Goal: Task Accomplishment & Management: Complete application form

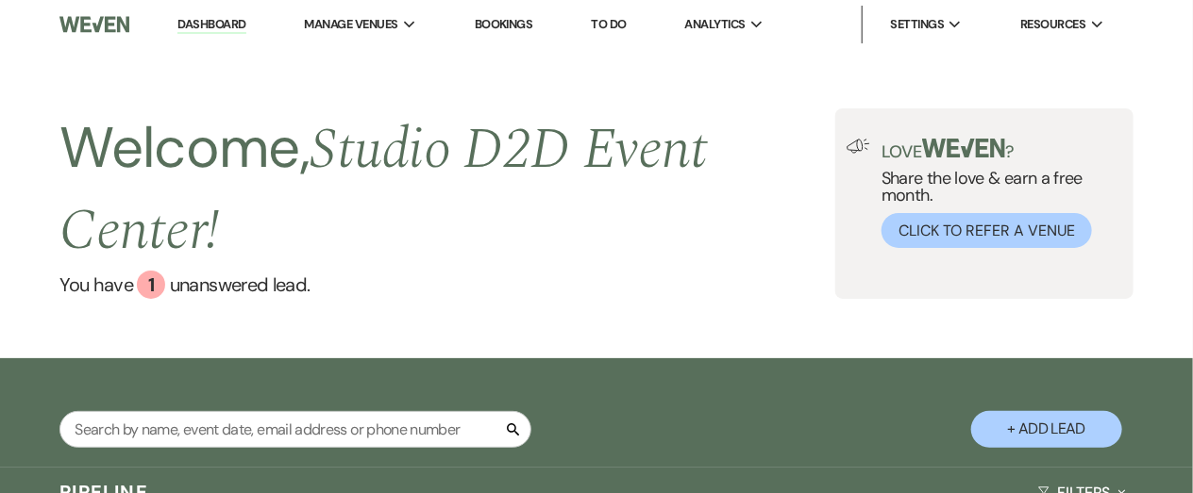
click at [1037, 433] on button "+ Add Lead" at bounding box center [1046, 429] width 151 height 37
select select "675"
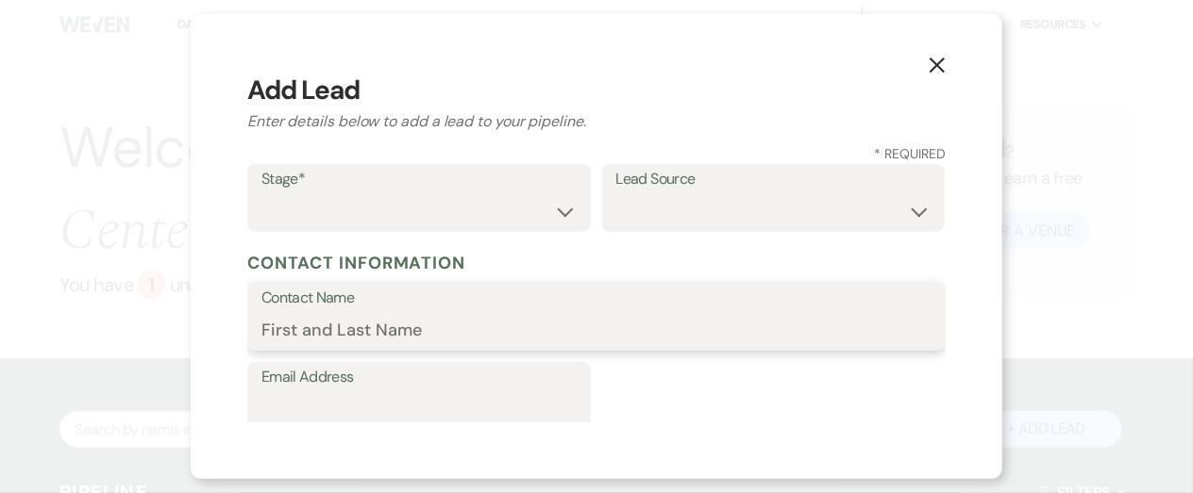
click at [538, 312] on input "Contact Name" at bounding box center [596, 330] width 670 height 37
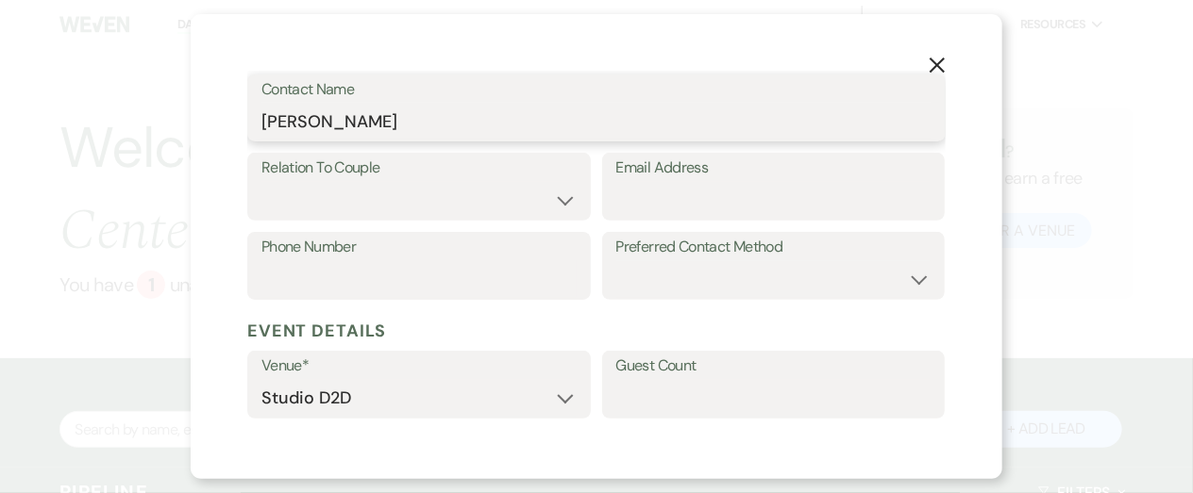
click at [469, 127] on input "Arianna" at bounding box center [596, 121] width 670 height 37
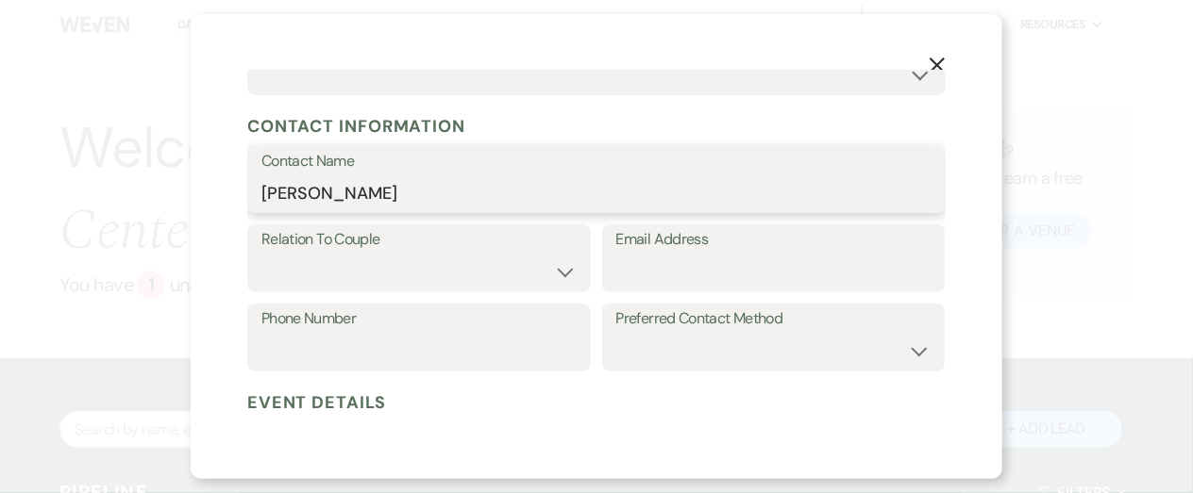
scroll to position [215, 0]
type input "Arianna Morgan"
click at [520, 219] on form "Stage* Inquiry Follow Up Tour Requested Tour Confirmed Toured Proposal Sent Boo…" at bounding box center [596, 365] width 698 height 833
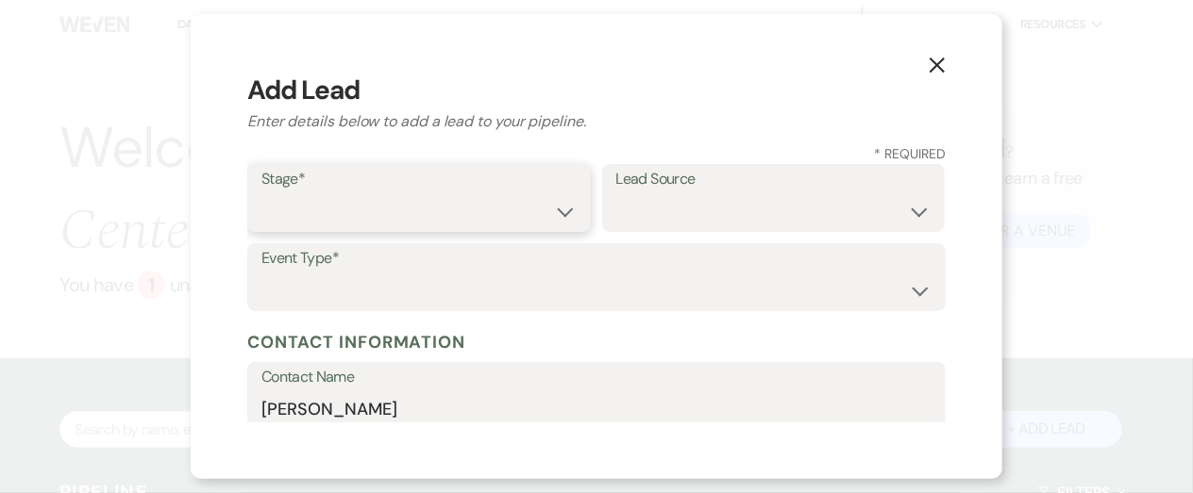
click at [538, 216] on select "Inquiry Follow Up Tour Requested Tour Confirmed Toured Proposal Sent Booked Lost" at bounding box center [418, 211] width 315 height 37
select select "1"
click at [261, 193] on select "Inquiry Follow Up Tour Requested Tour Confirmed Toured Proposal Sent Booked Lost" at bounding box center [418, 211] width 315 height 37
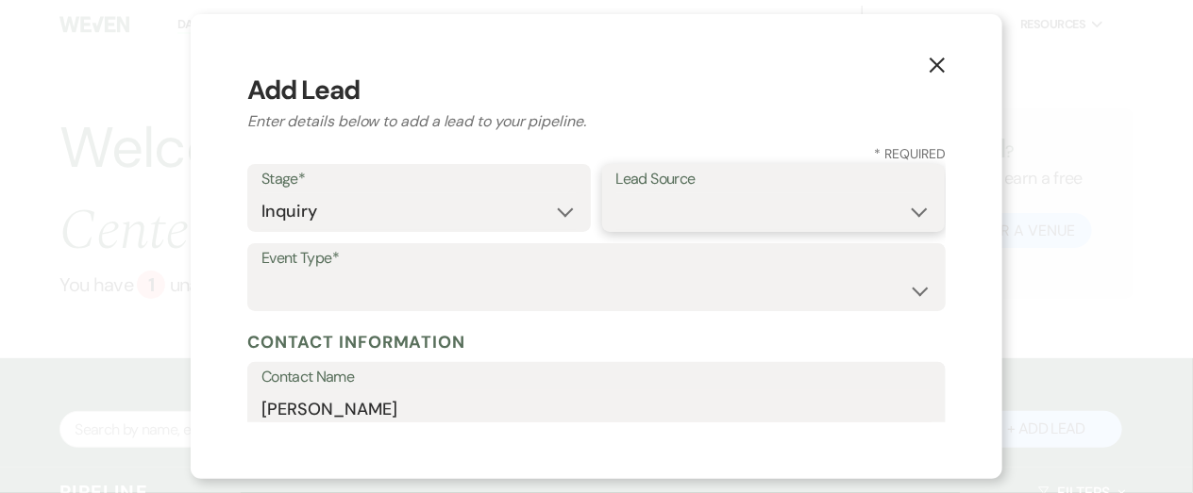
click at [686, 208] on select "Weven Venue Website Instagram Facebook Pinterest Google The Knot Wedding Wire H…" at bounding box center [773, 211] width 315 height 37
select select "6"
click at [616, 193] on select "Weven Venue Website Instagram Facebook Pinterest Google The Knot Wedding Wire H…" at bounding box center [773, 211] width 315 height 37
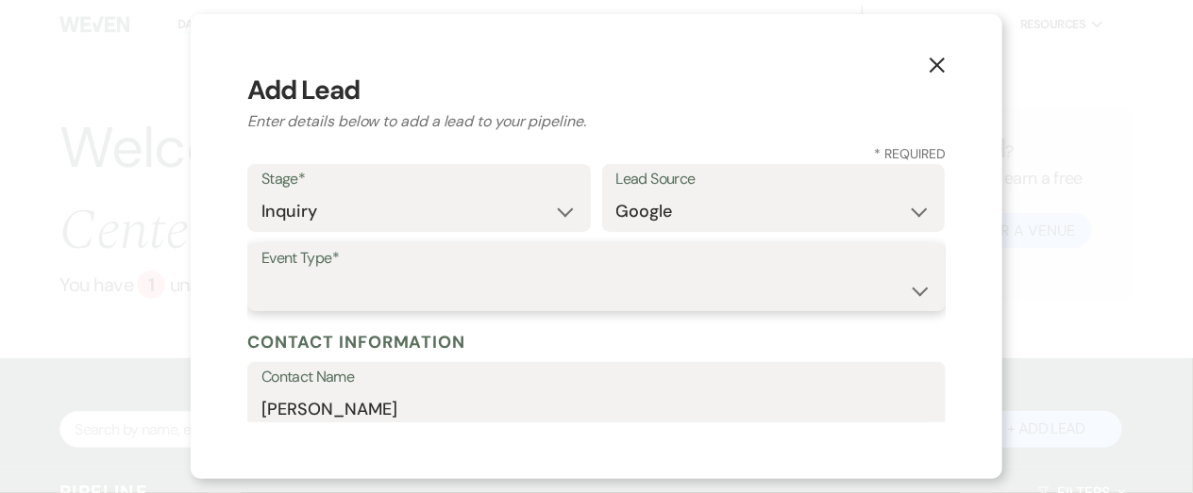
click at [493, 299] on select "Wedding Anniversary Party Baby Shower Bachelorette / Bachelor Party Birthday Pa…" at bounding box center [596, 291] width 670 height 37
select select "7"
click at [261, 273] on select "Wedding Anniversary Party Baby Shower Bachelorette / Bachelor Party Birthday Pa…" at bounding box center [596, 291] width 670 height 37
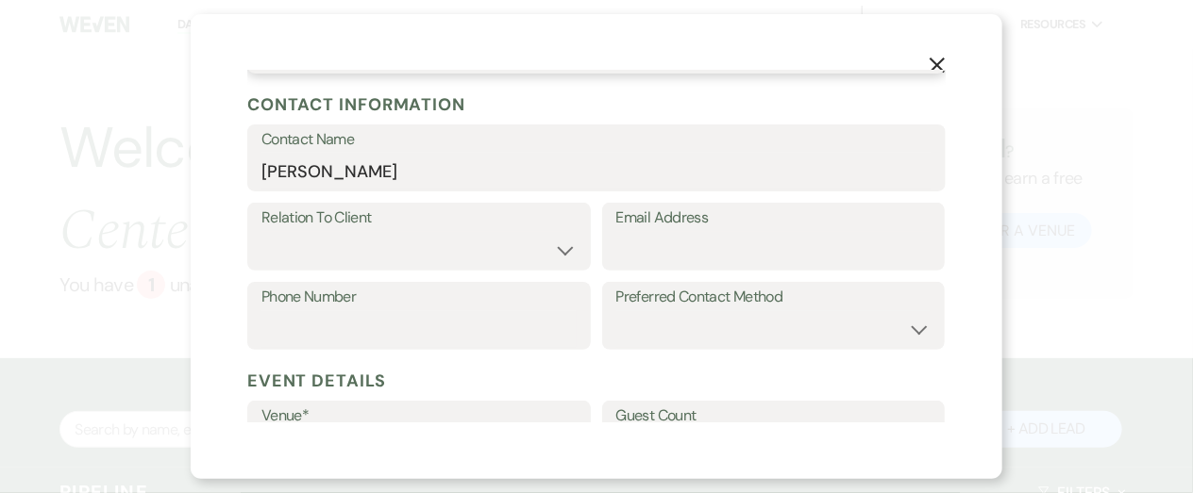
scroll to position [241, 0]
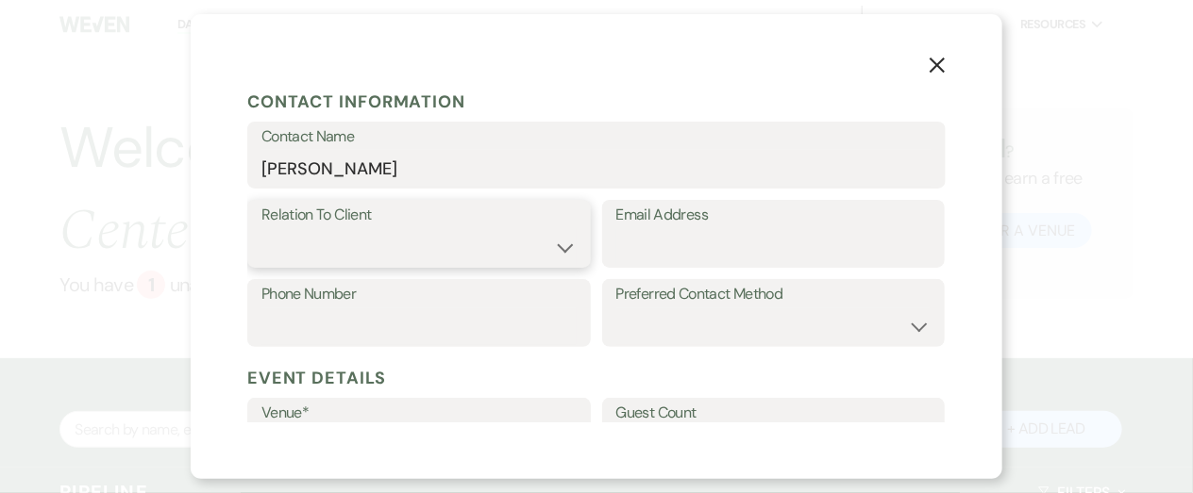
click at [497, 249] on select "Client Event Planner Parent of Client Family Member Friend Other" at bounding box center [418, 247] width 315 height 37
select select "2"
click at [261, 229] on select "Client Event Planner Parent of Client Family Member Friend Other" at bounding box center [418, 247] width 315 height 37
click at [677, 245] on input "Email Address" at bounding box center [773, 247] width 315 height 37
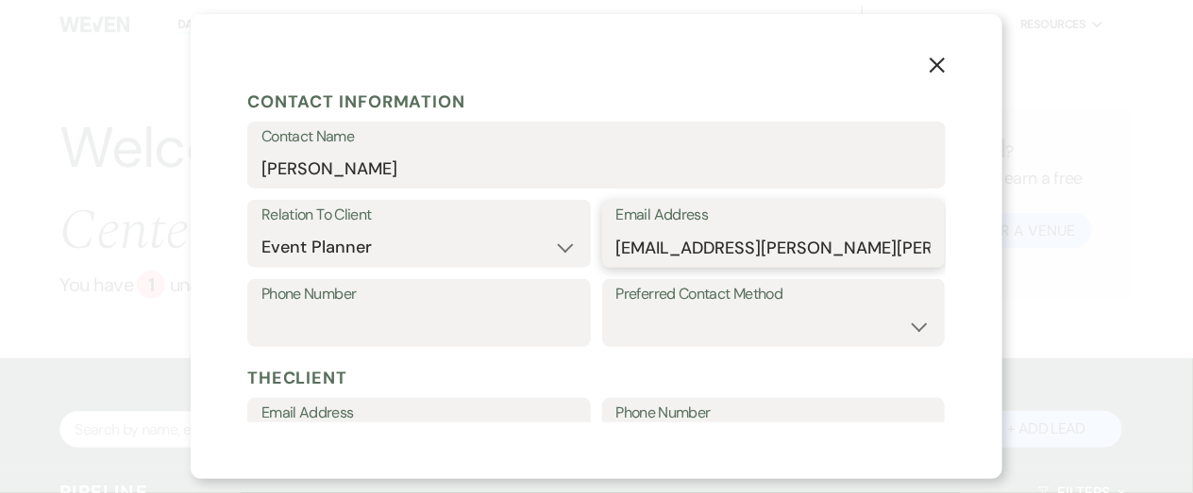
type input "arianna.morgan@hyatt.com"
click at [698, 319] on select "Email Phone Text" at bounding box center [773, 327] width 315 height 37
select select "email"
click at [616, 309] on select "Email Phone Text" at bounding box center [773, 327] width 315 height 37
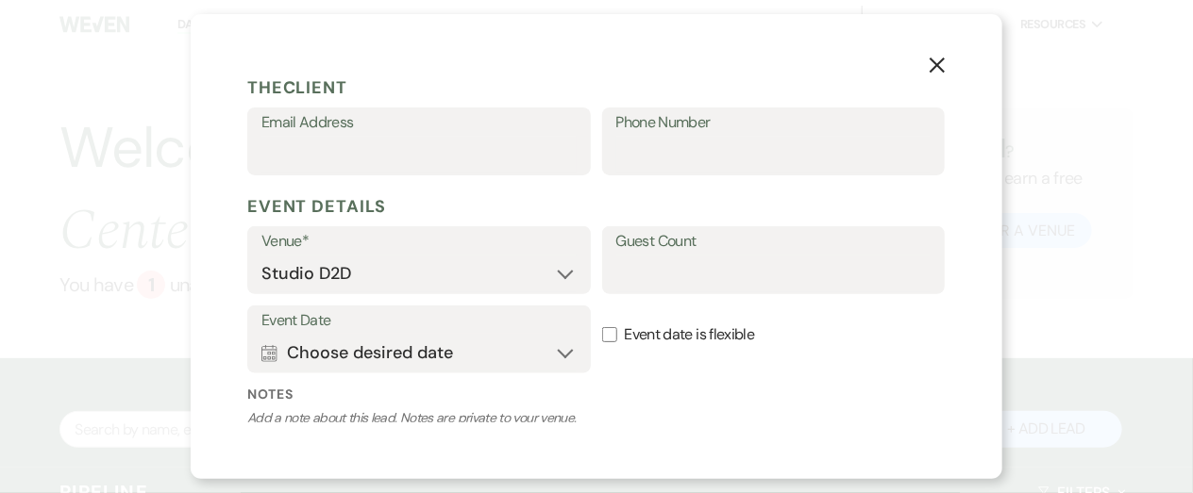
scroll to position [535, 0]
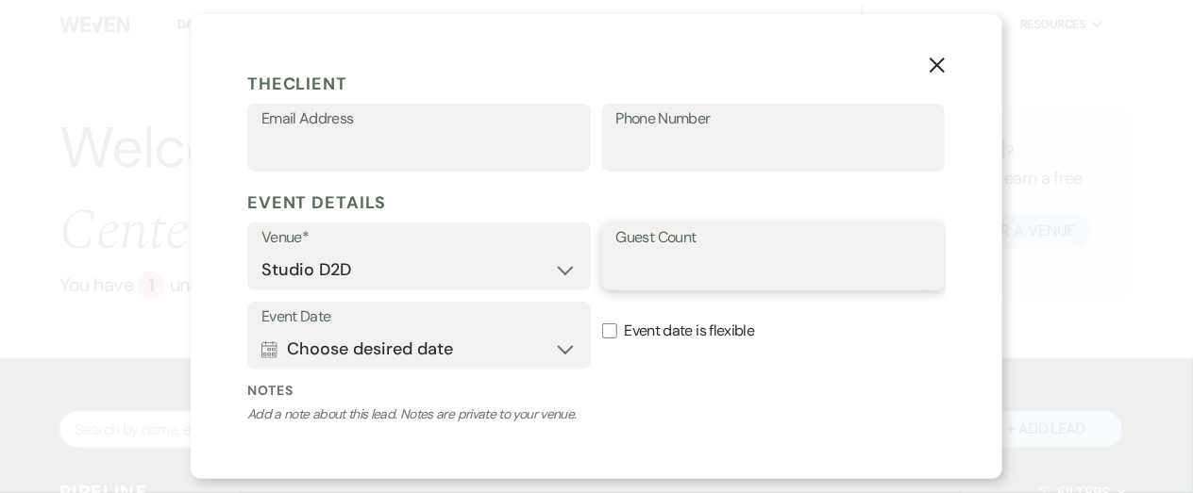
click at [675, 269] on input "Guest Count" at bounding box center [773, 270] width 315 height 37
type input "60"
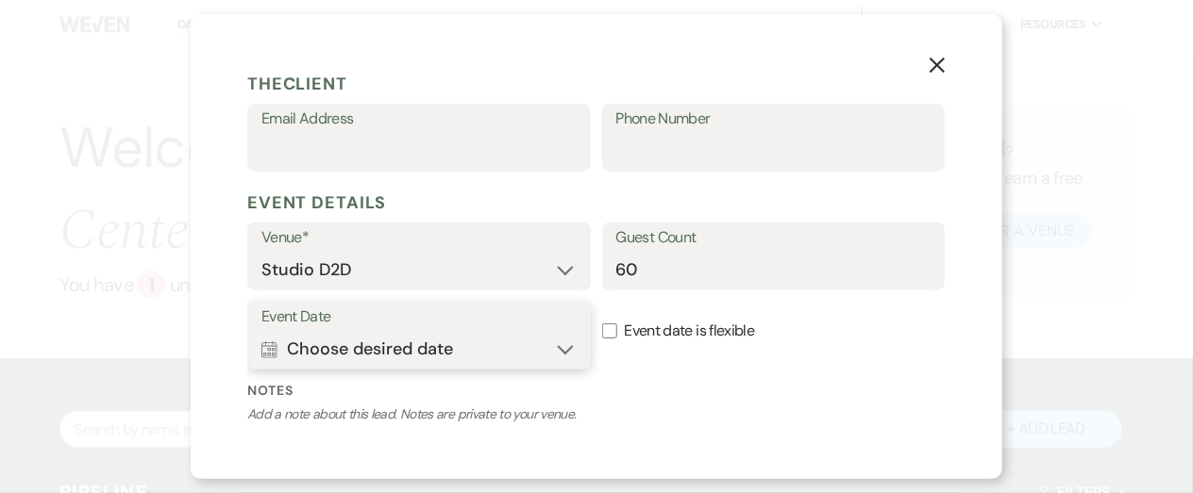
click at [556, 349] on button "Calendar Choose desired date Expand" at bounding box center [418, 349] width 315 height 38
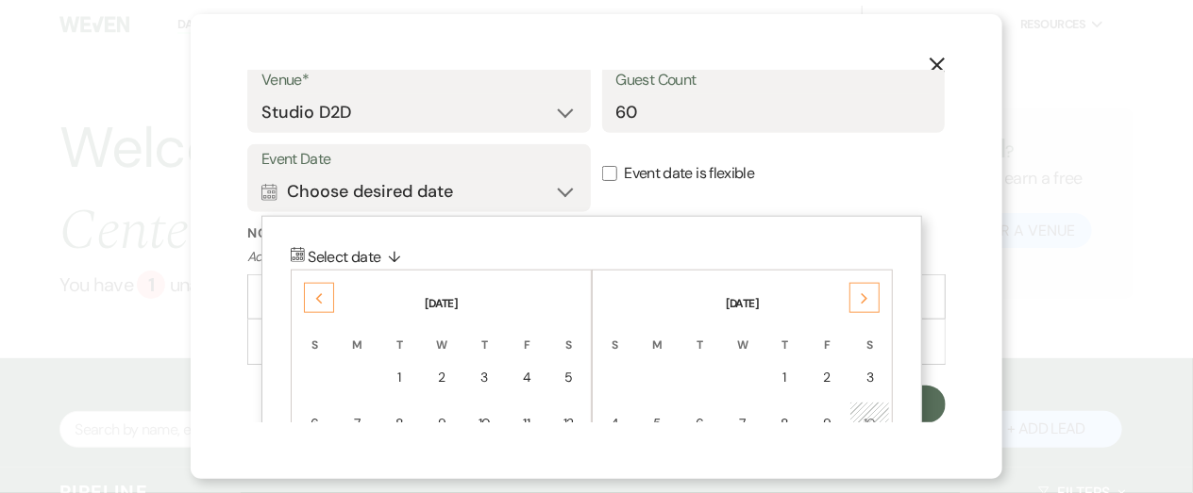
click at [315, 299] on icon "Previous" at bounding box center [318, 298] width 9 height 11
click at [316, 299] on use at bounding box center [319, 298] width 7 height 10
click at [316, 297] on use at bounding box center [319, 298] width 7 height 10
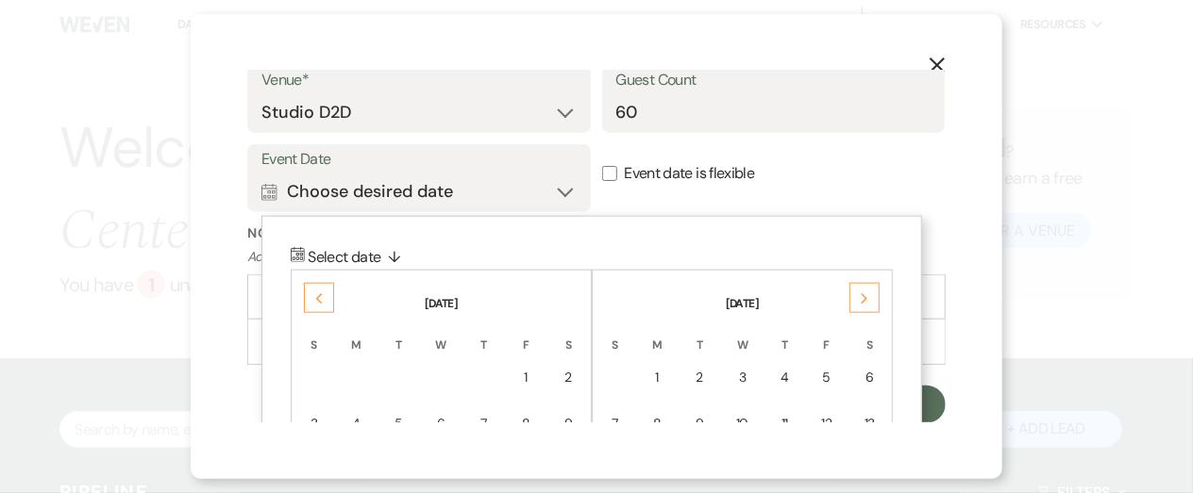
click at [316, 297] on use at bounding box center [319, 298] width 7 height 10
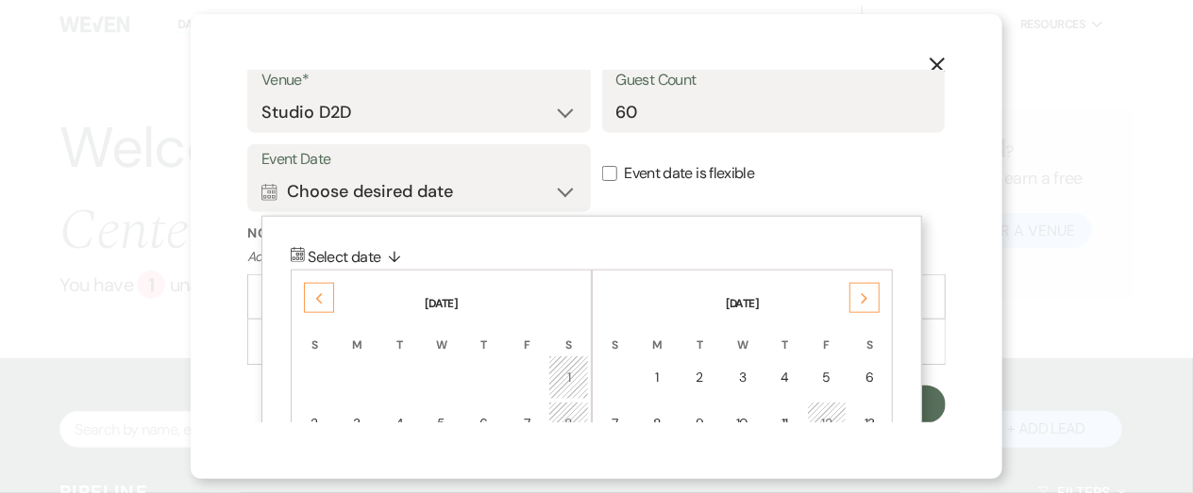
click at [316, 297] on use at bounding box center [319, 298] width 7 height 10
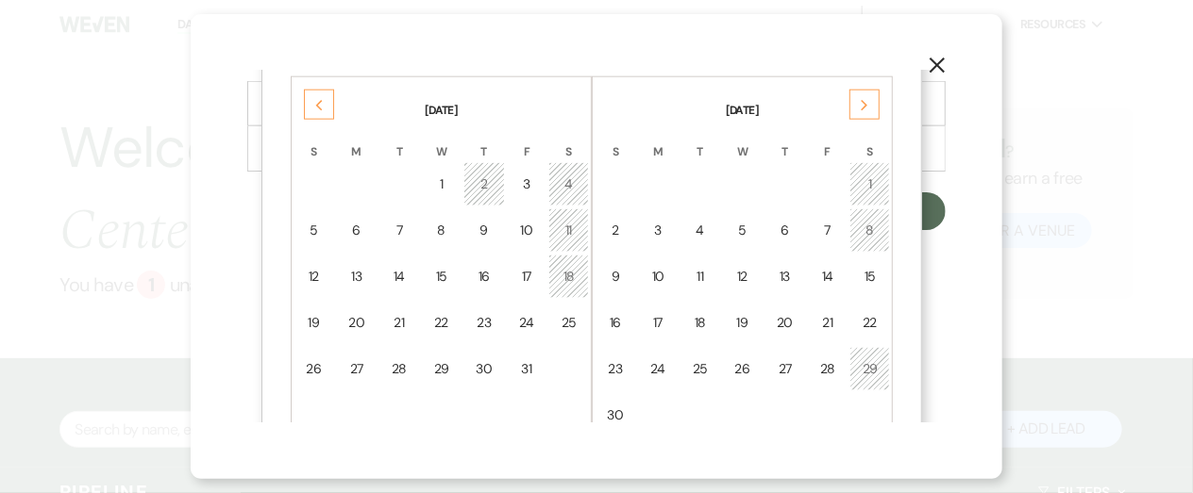
scroll to position [897, 0]
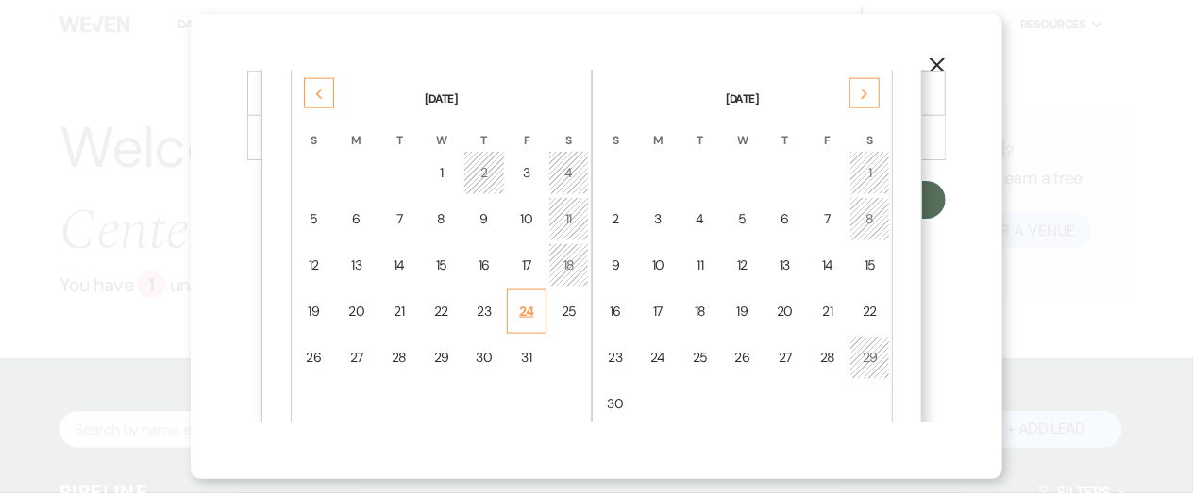
click at [521, 306] on div "24" at bounding box center [527, 312] width 16 height 20
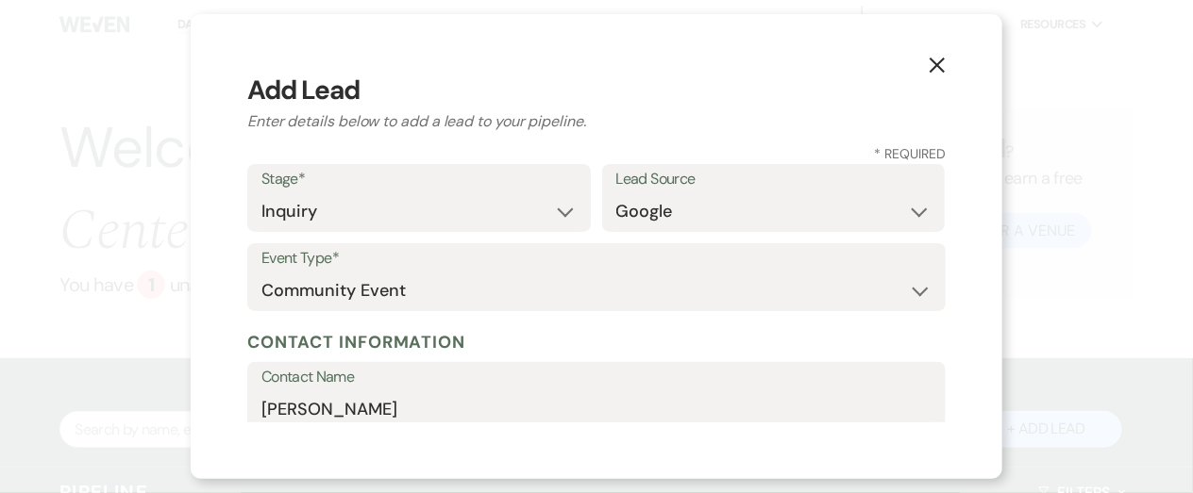
scroll to position [693, 0]
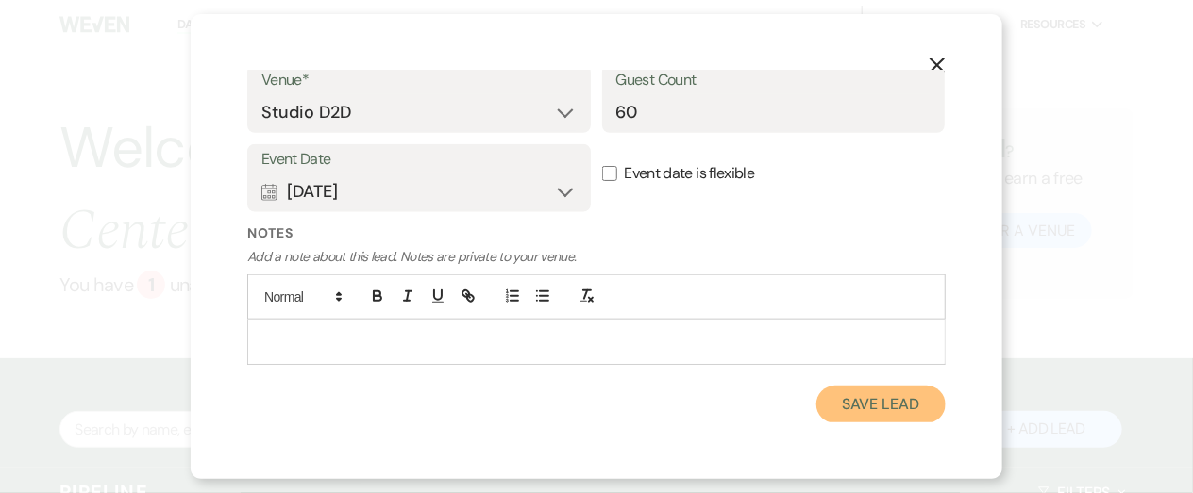
click at [865, 403] on button "Save Lead" at bounding box center [880, 405] width 129 height 38
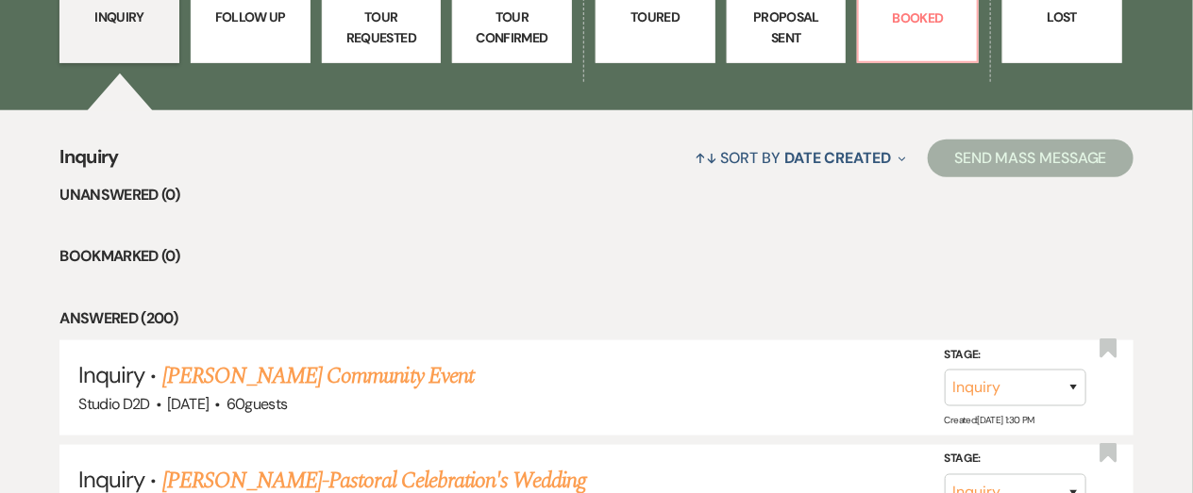
scroll to position [667, 0]
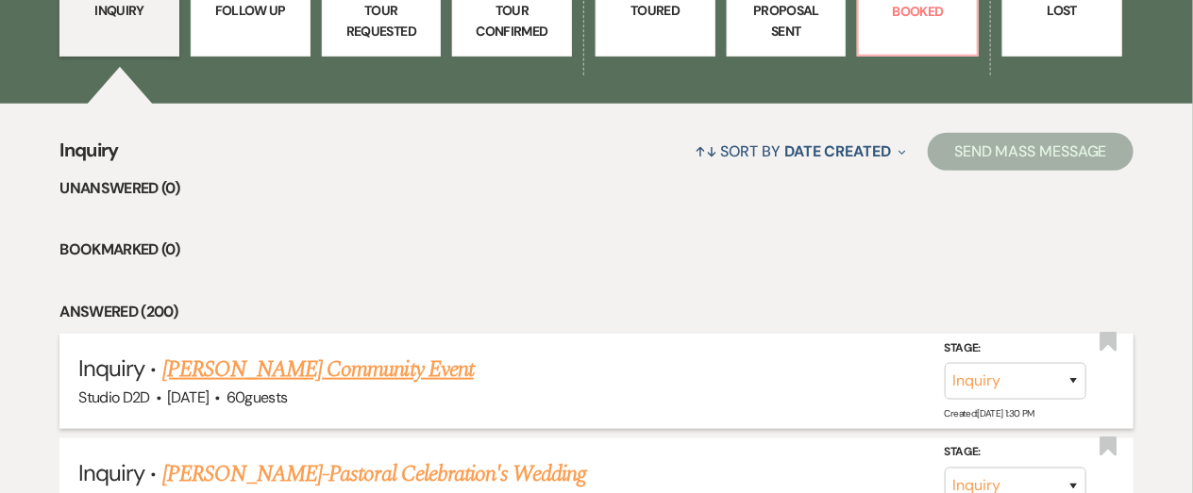
click at [342, 368] on link "Arianna Morgan's Community Event" at bounding box center [317, 370] width 311 height 34
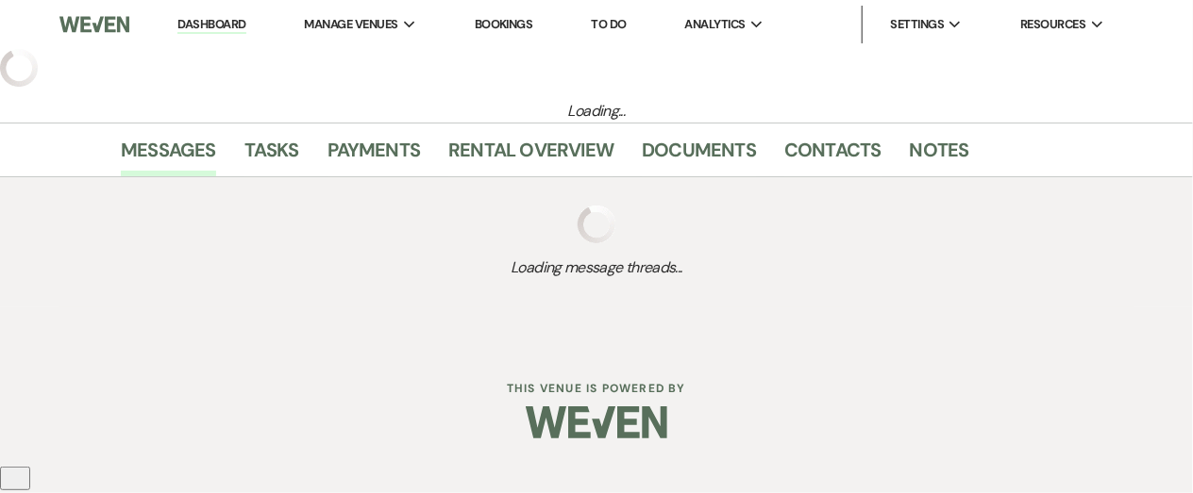
select select "6"
select select "7"
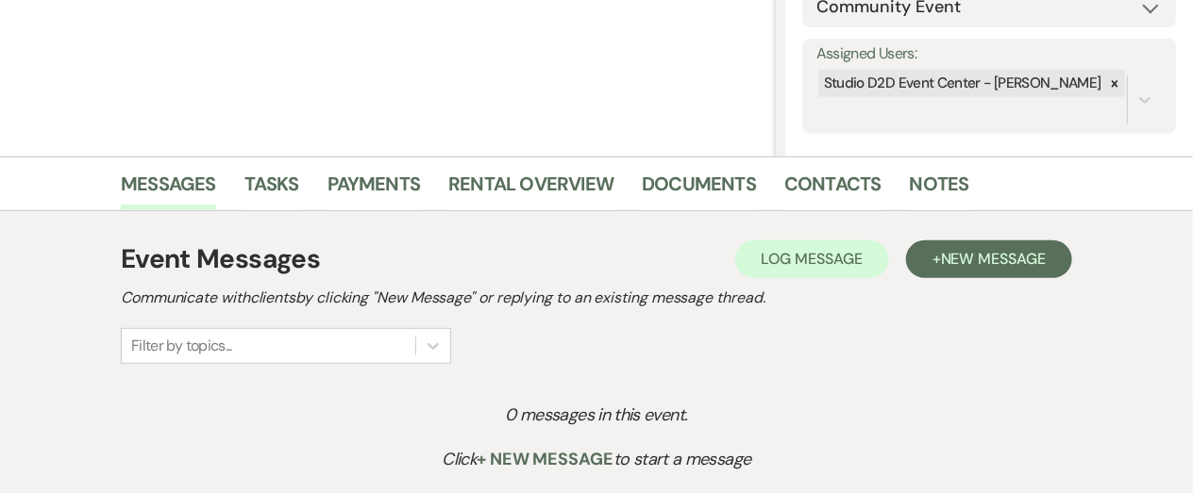
scroll to position [318, 0]
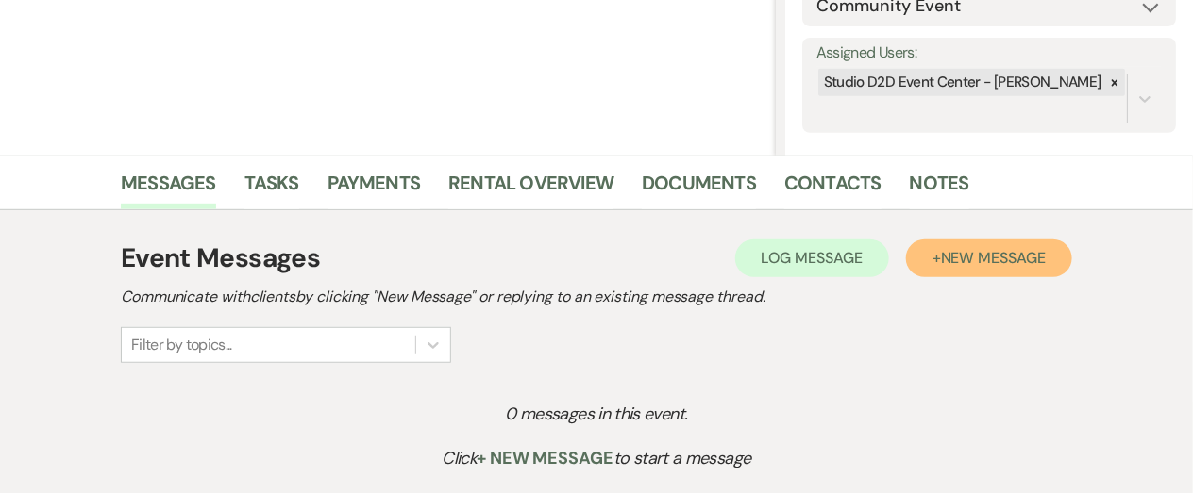
click at [967, 268] on button "+ New Message" at bounding box center [989, 259] width 166 height 38
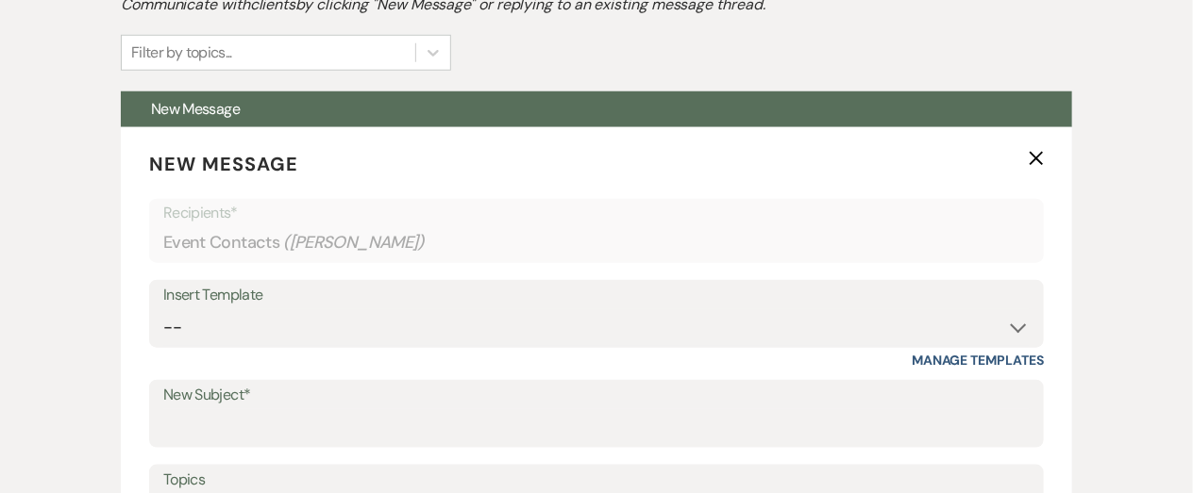
scroll to position [622, 0]
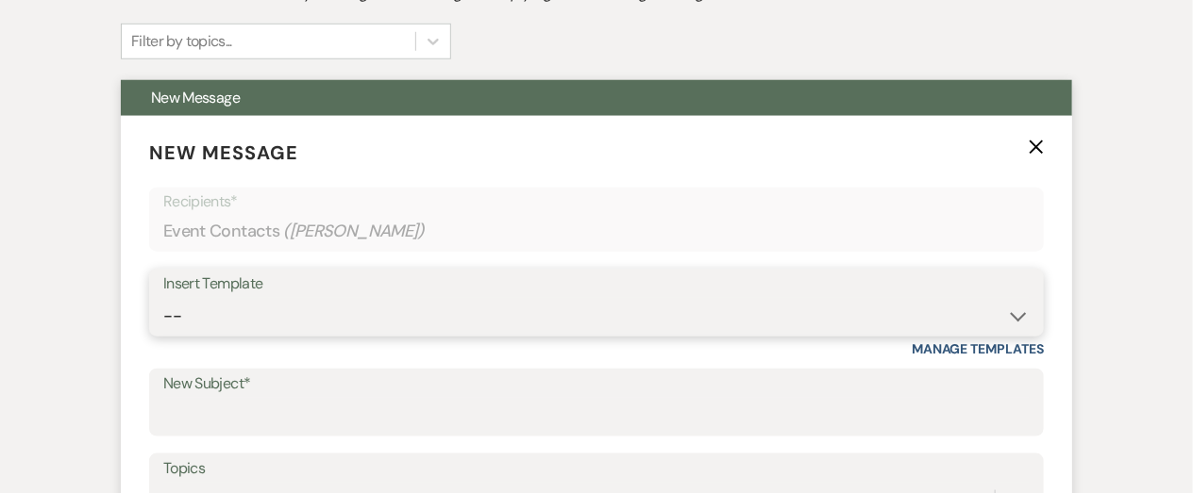
click at [427, 326] on select "-- New Inquiry - message 2 Event Pricing - Non Wedding Weven Planning Portal In…" at bounding box center [596, 316] width 866 height 37
select select "1749"
click at [163, 298] on select "-- New Inquiry - message 2 Event Pricing - Non Wedding Weven Planning Portal In…" at bounding box center [596, 316] width 866 height 37
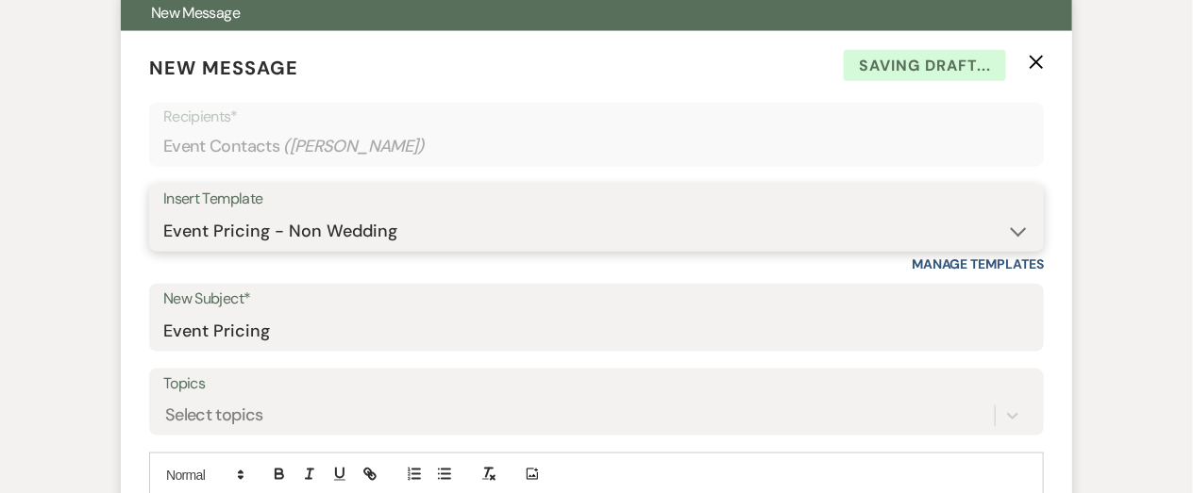
scroll to position [709, 0]
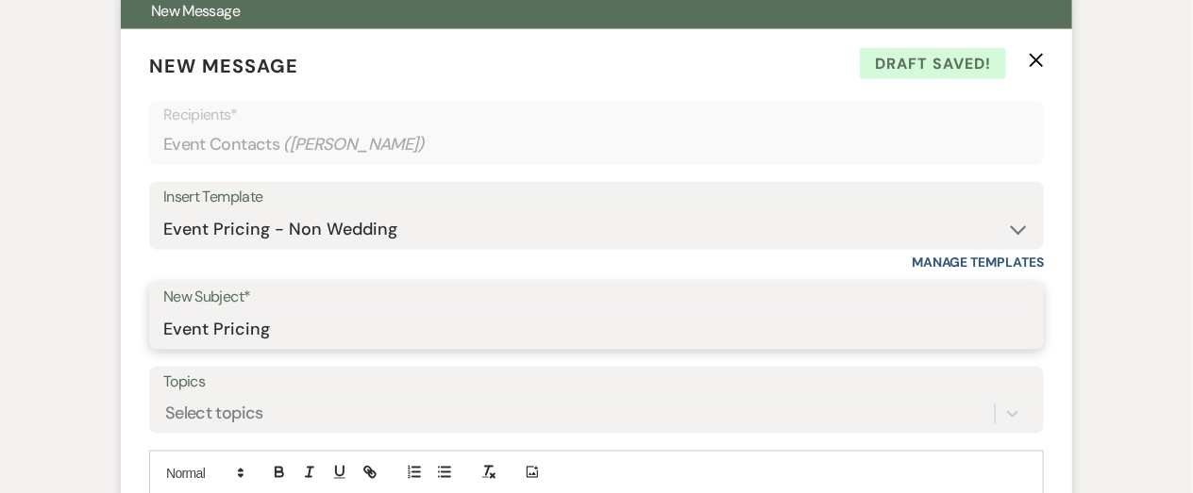
click at [287, 331] on input "Event Pricing" at bounding box center [596, 329] width 866 height 37
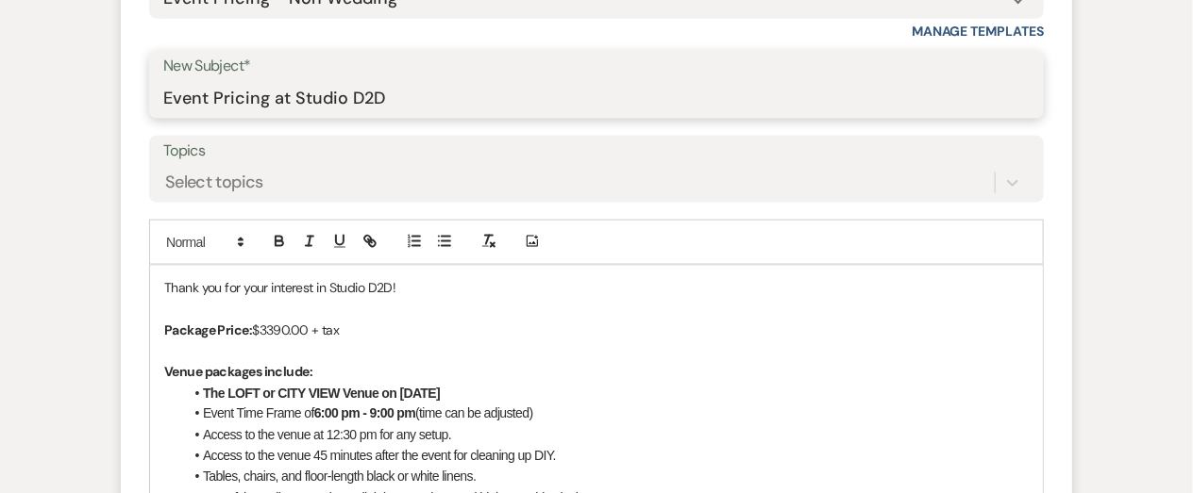
scroll to position [941, 0]
type input "Event Pricing at Studio D2D"
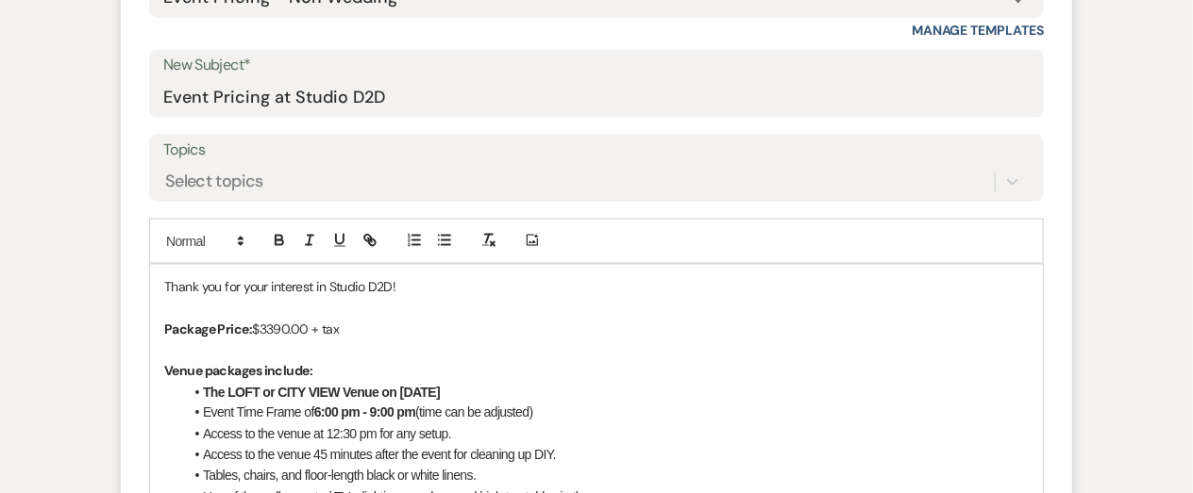
click at [309, 328] on span "$3390.00 + tax" at bounding box center [295, 329] width 87 height 17
click at [281, 393] on strong "The LOFT or CITY VIEW Venue on March 30, 2024" at bounding box center [321, 392] width 237 height 15
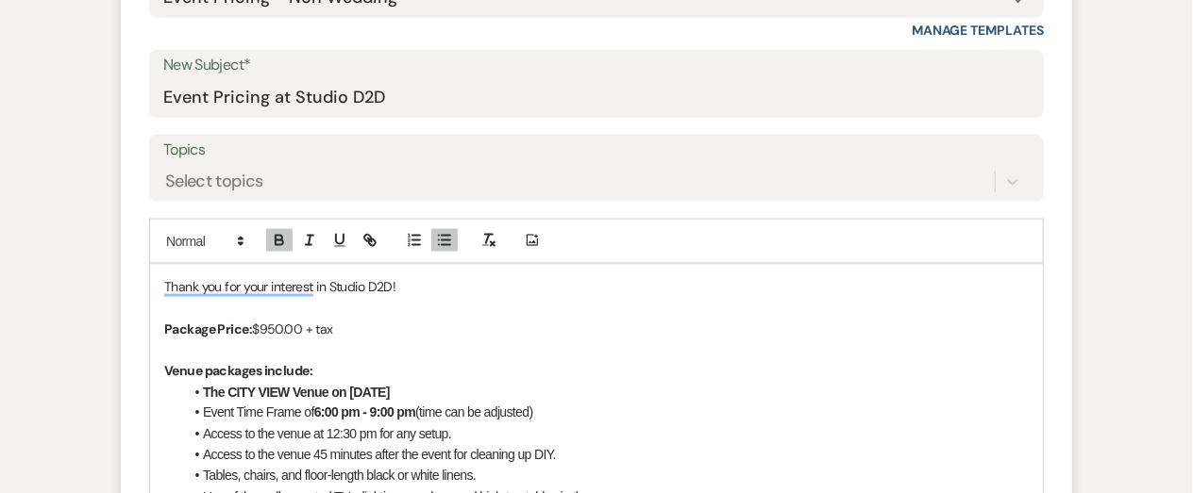
click at [440, 387] on li "The CITY VIEW Venue on March 30, 2024" at bounding box center [605, 392] width 845 height 21
click at [337, 413] on strong "6:00 pm - 9:00 pm" at bounding box center [364, 413] width 101 height 15
click at [392, 412] on strong "6:30 pm - 9:00 pm" at bounding box center [364, 413] width 101 height 15
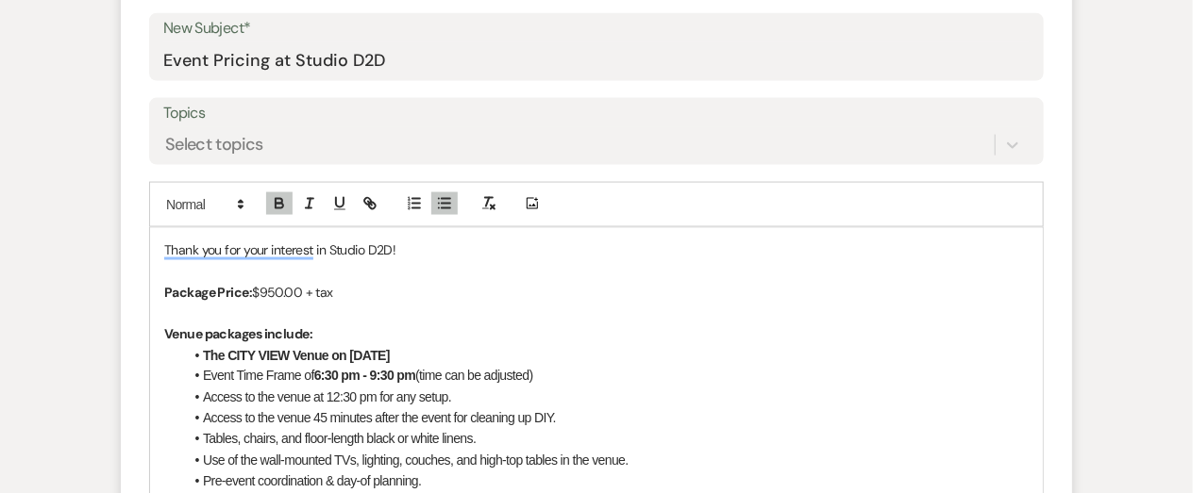
scroll to position [983, 0]
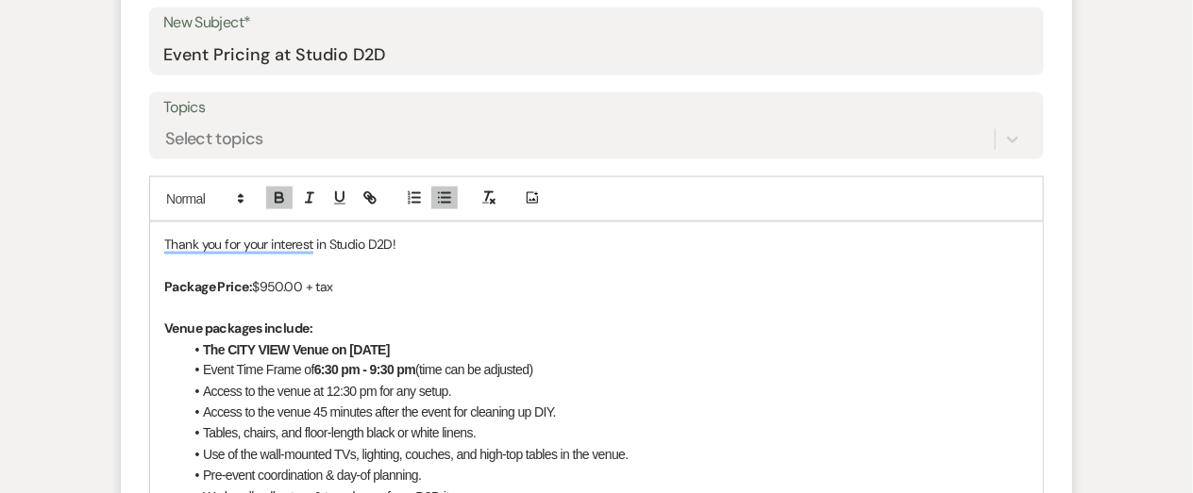
click at [358, 391] on span "Access to the venue at 12:30 pm for any setup." at bounding box center [327, 392] width 248 height 15
click at [340, 393] on span "Access to the venue at 12:30 pm for any setup." at bounding box center [327, 392] width 248 height 15
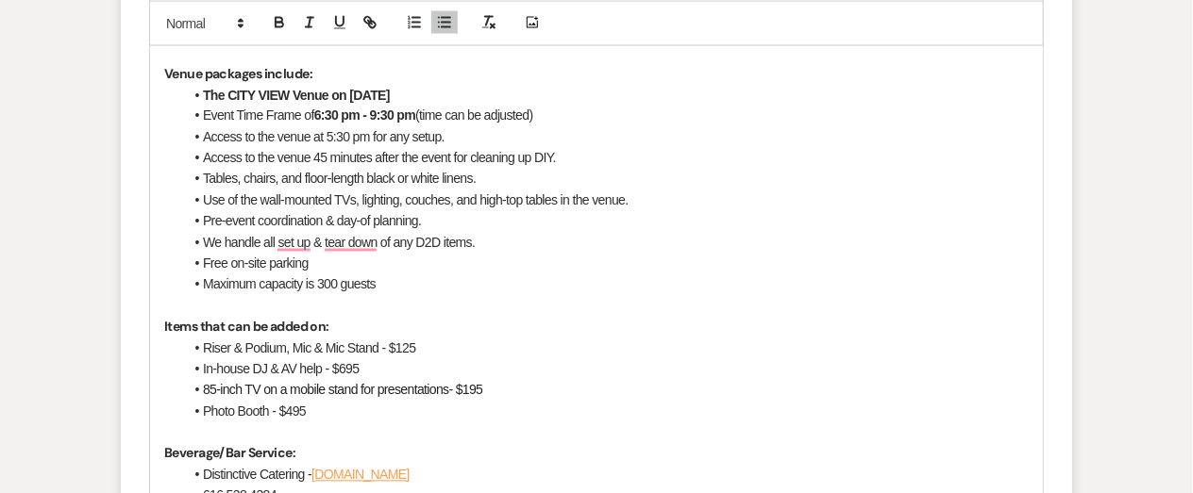
scroll to position [1241, 0]
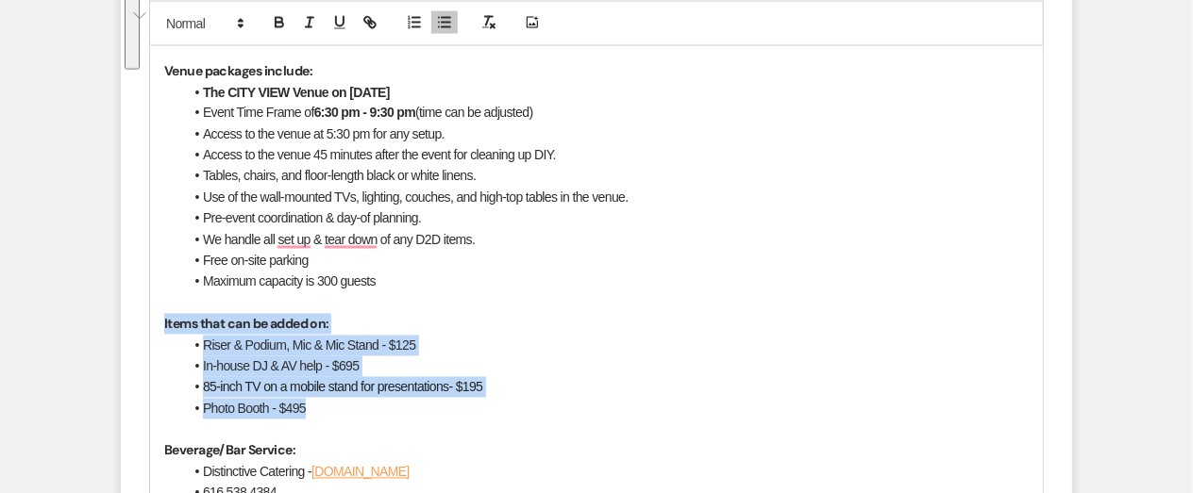
drag, startPoint x: 316, startPoint y: 410, endPoint x: 163, endPoint y: 321, distance: 176.7
click at [163, 321] on div "Thank you for your interest in Studio D2D! Package Price: $950.00 + tax Venue p…" at bounding box center [596, 346] width 893 height 762
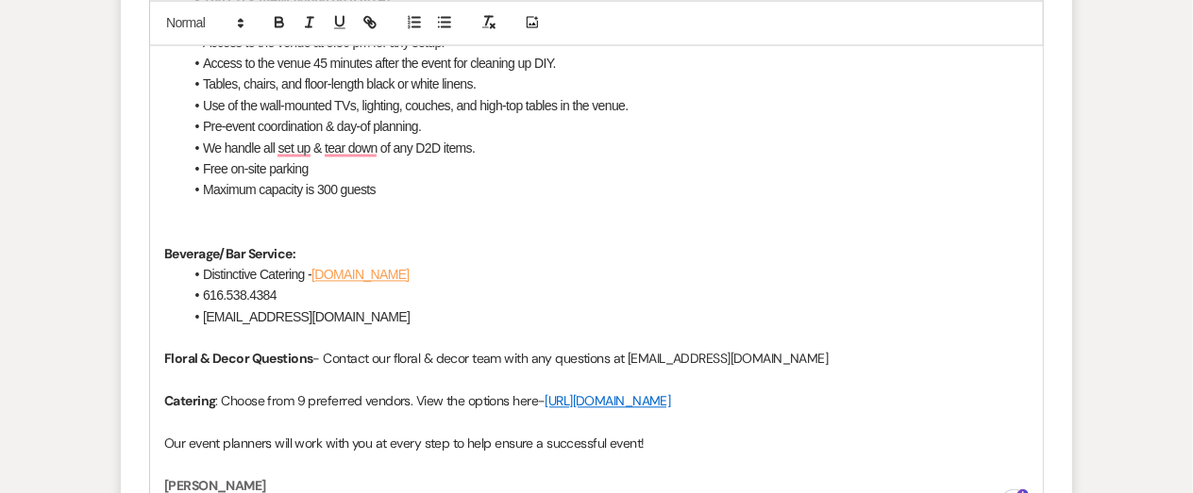
scroll to position [1334, 0]
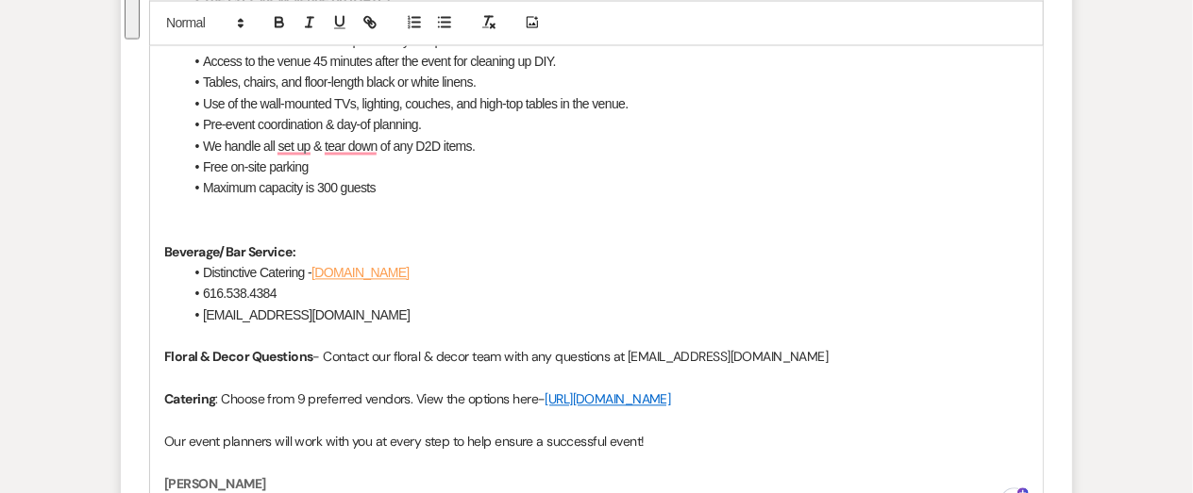
drag, startPoint x: 826, startPoint y: 407, endPoint x: 201, endPoint y: 226, distance: 650.1
click at [201, 226] on div "Thank you for your interest in Studio D2D! Package Price: $950.00 + tax Venue p…" at bounding box center [596, 200] width 893 height 657
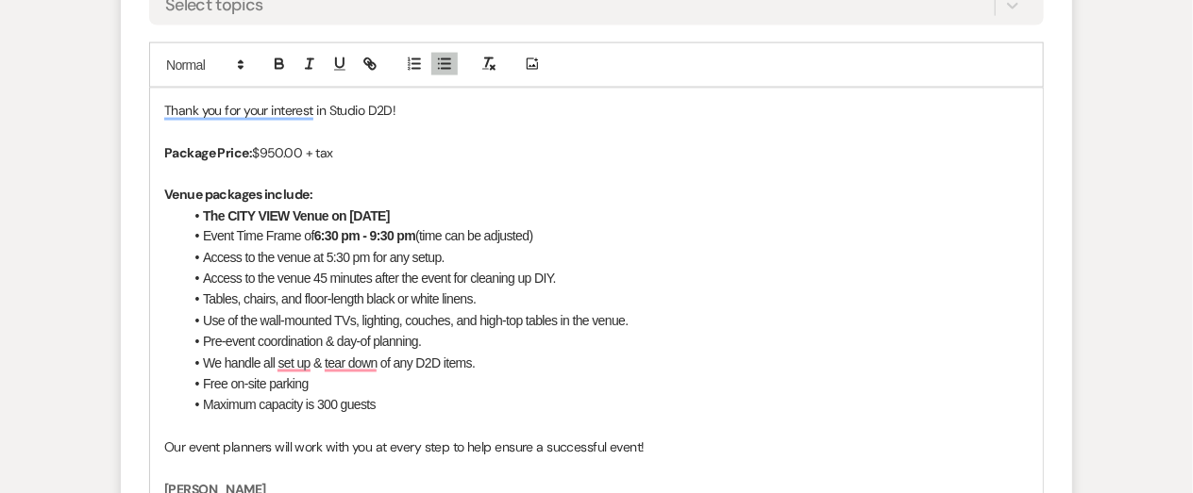
scroll to position [1116, 0]
drag, startPoint x: 544, startPoint y: 239, endPoint x: 423, endPoint y: 237, distance: 121.7
click at [423, 237] on li "Event Time Frame of 6:30 pm - 9:30 pm (time can be adjusted)" at bounding box center [605, 237] width 845 height 21
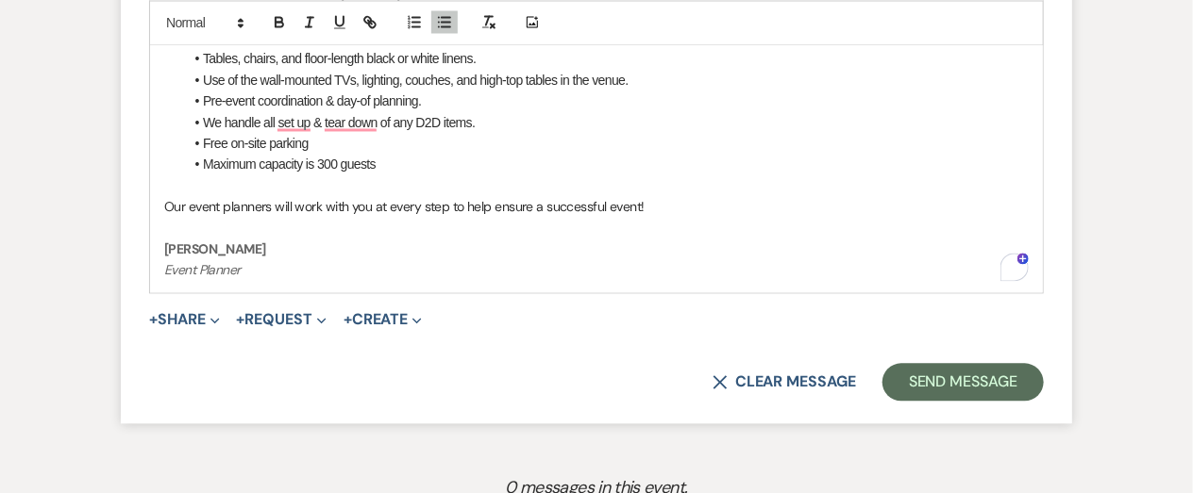
scroll to position [1364, 0]
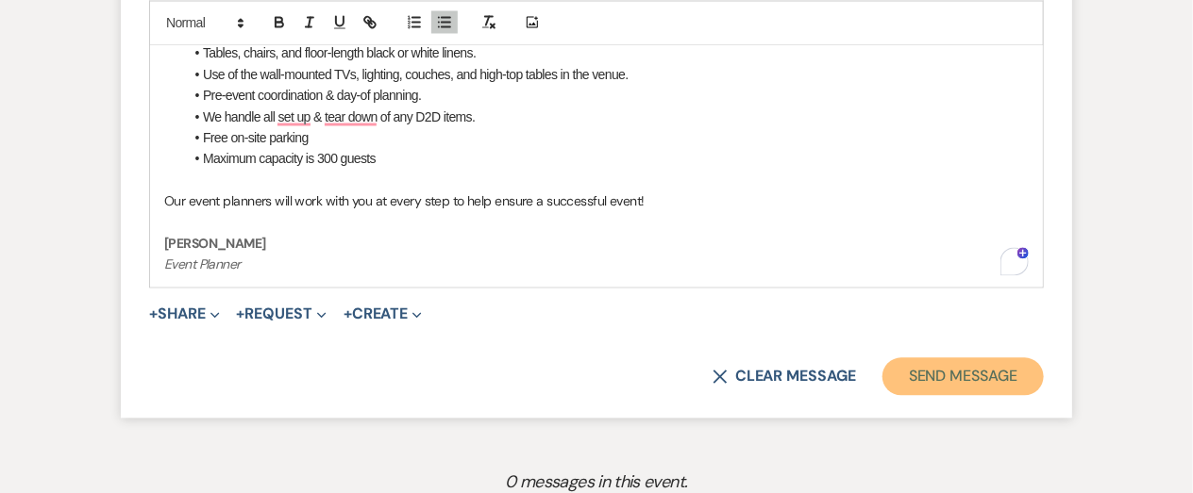
click at [929, 382] on button "Send Message" at bounding box center [962, 377] width 161 height 38
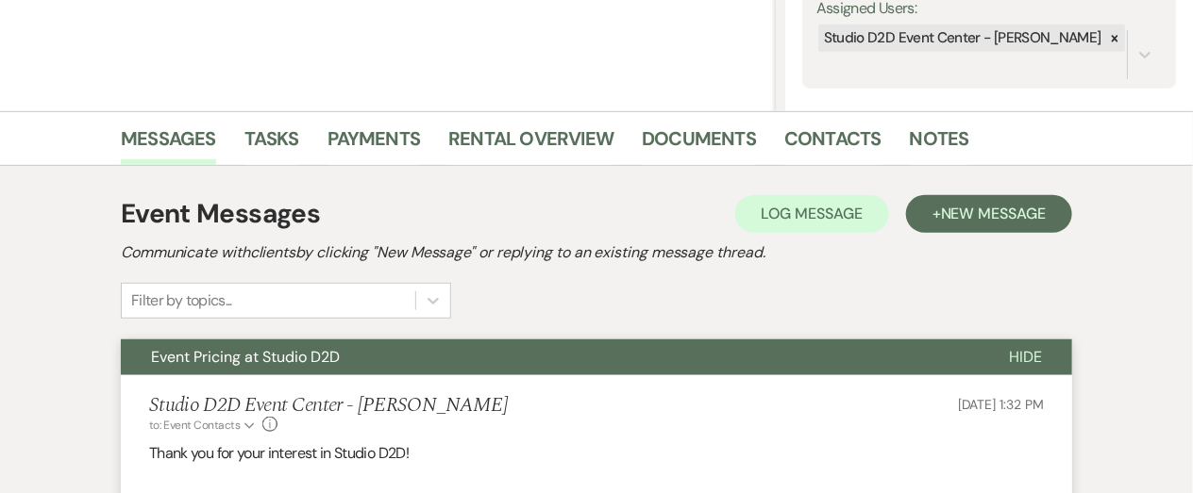
scroll to position [358, 0]
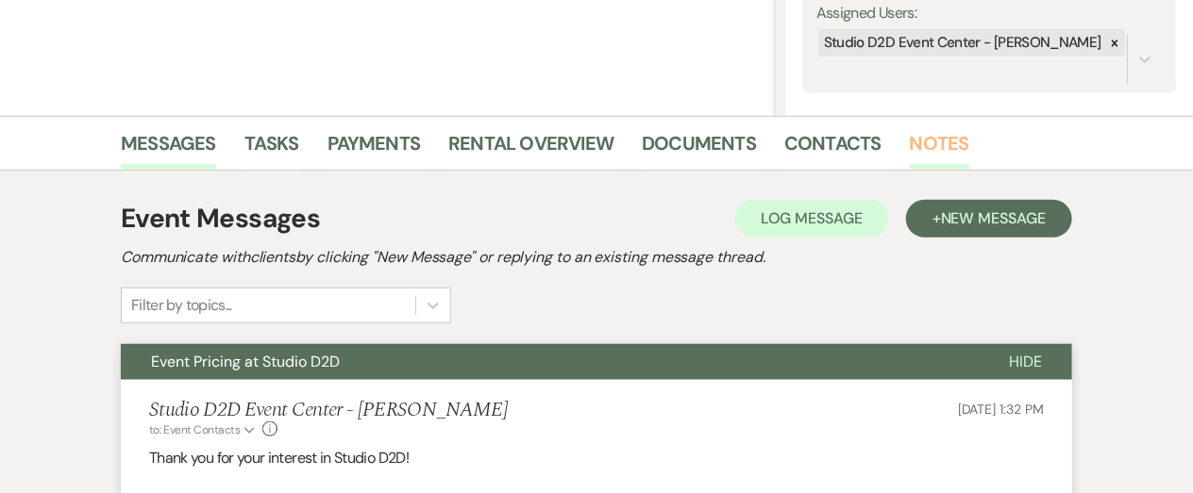
click at [922, 136] on link "Notes" at bounding box center [939, 149] width 59 height 42
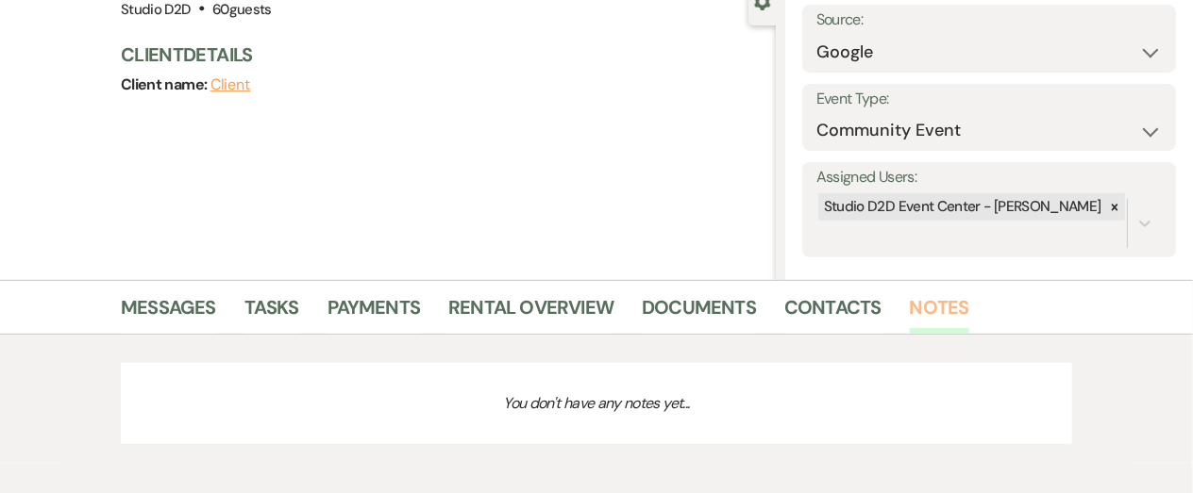
scroll to position [358, 0]
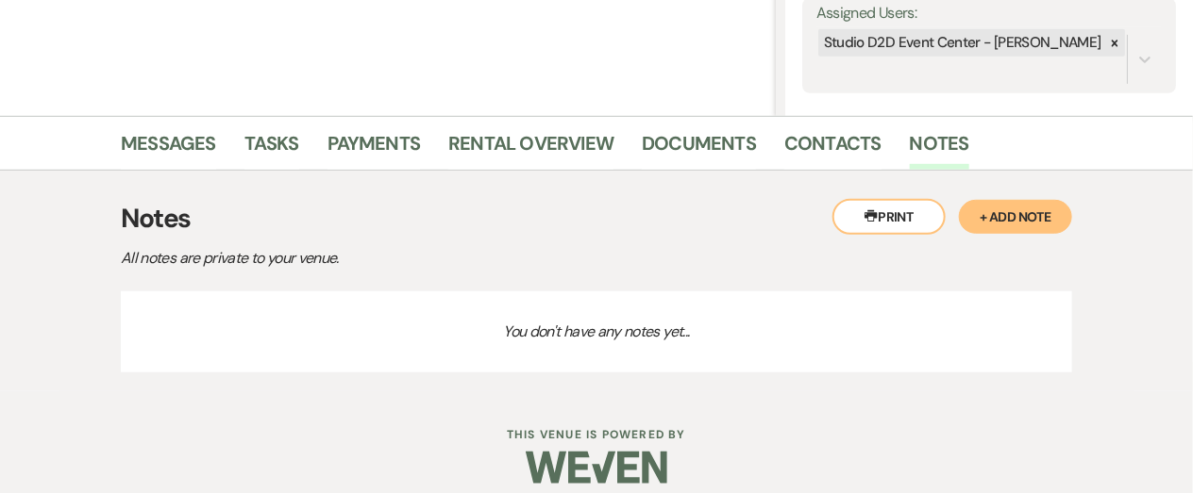
click at [1004, 214] on button "+ Add Note" at bounding box center [1015, 217] width 113 height 34
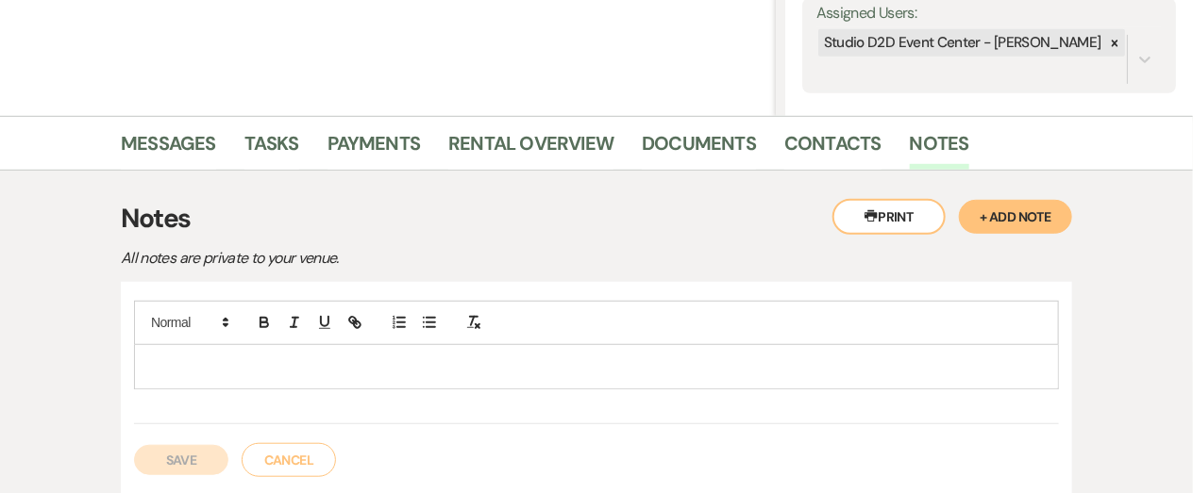
click at [547, 354] on div at bounding box center [596, 366] width 923 height 43
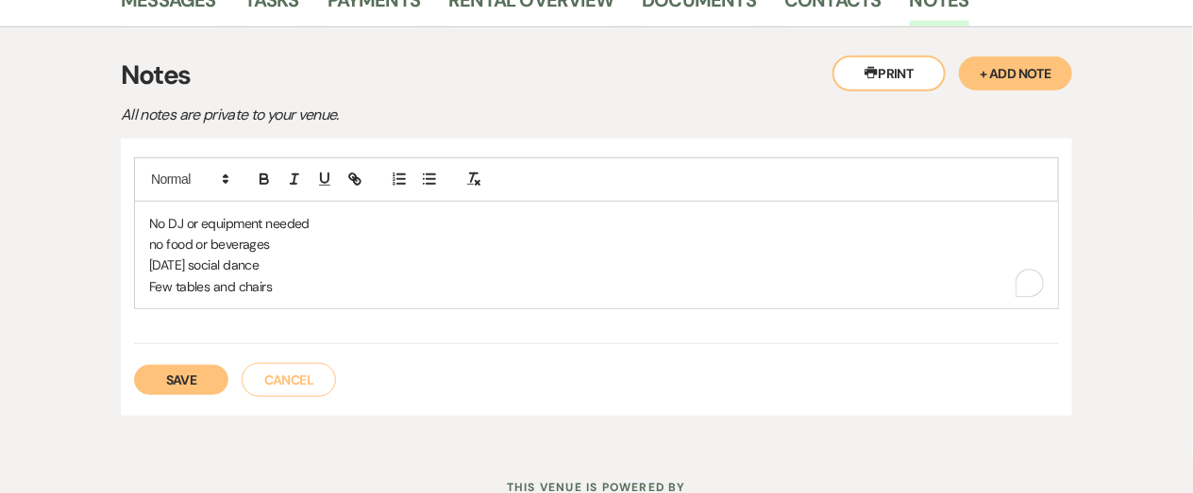
scroll to position [513, 0]
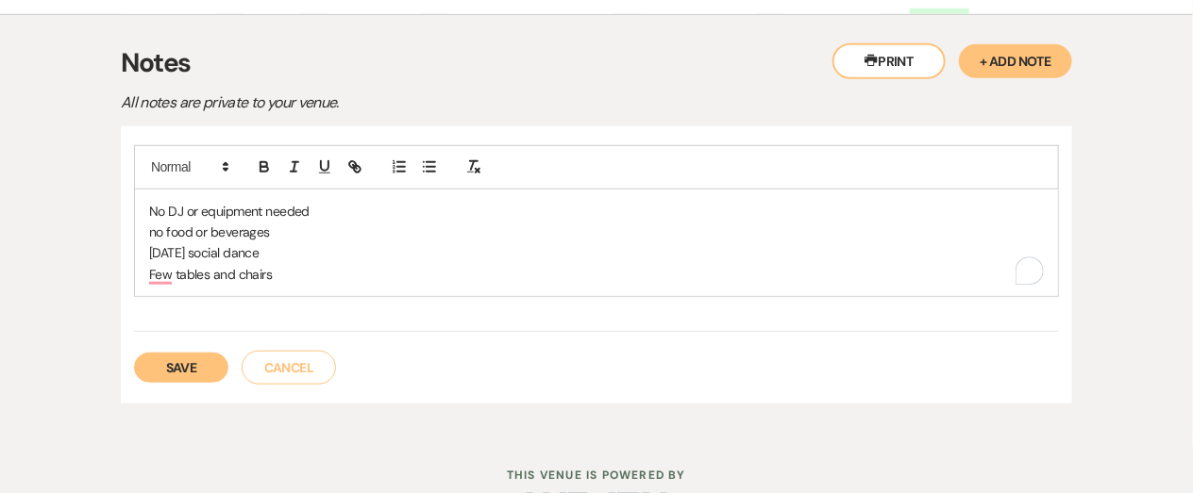
click at [215, 366] on button "Save" at bounding box center [181, 368] width 94 height 30
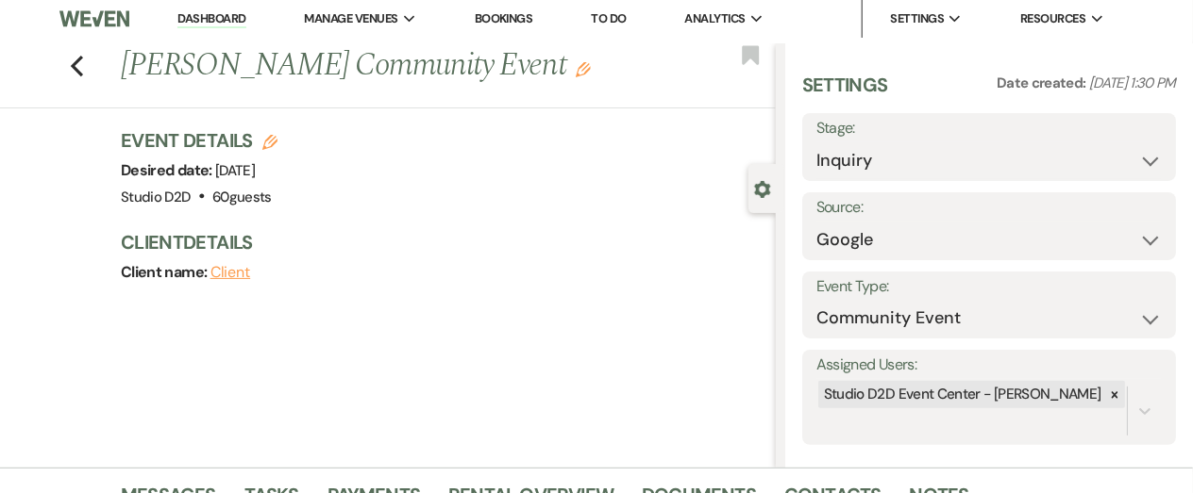
scroll to position [0, 0]
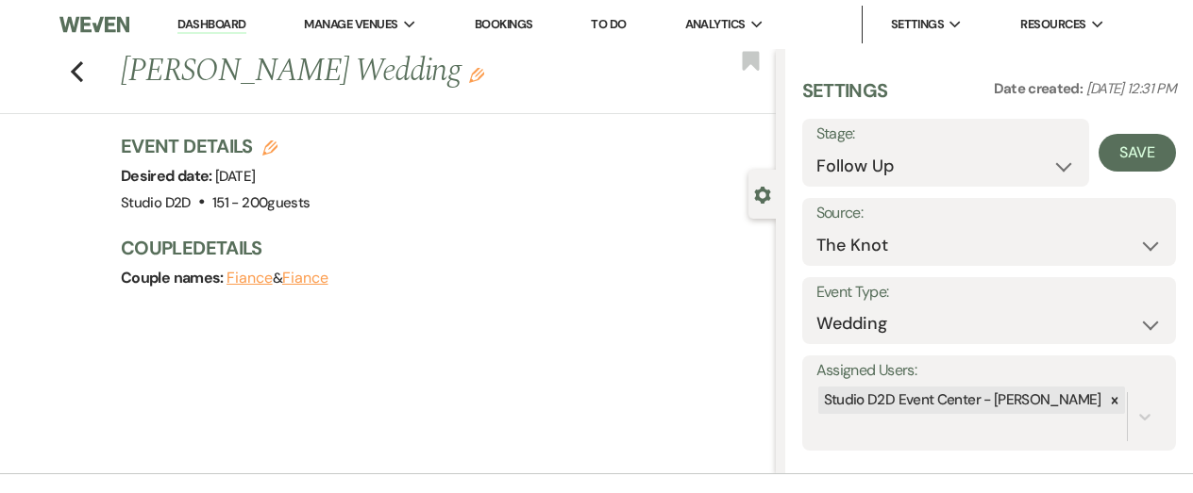
select select "9"
click at [1135, 162] on button "Save" at bounding box center [1136, 153] width 77 height 38
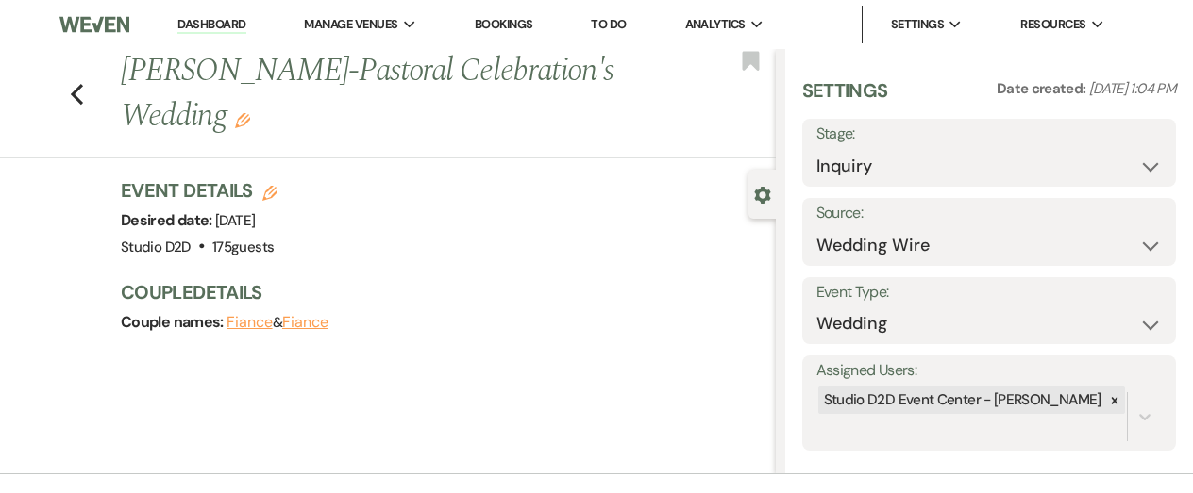
select select "9"
click at [816, 148] on select "Inquiry Follow Up Tour Requested Tour Confirmed Toured Proposal Sent Booked Lost" at bounding box center [988, 166] width 345 height 37
click at [1125, 162] on button "Save" at bounding box center [1136, 153] width 77 height 38
